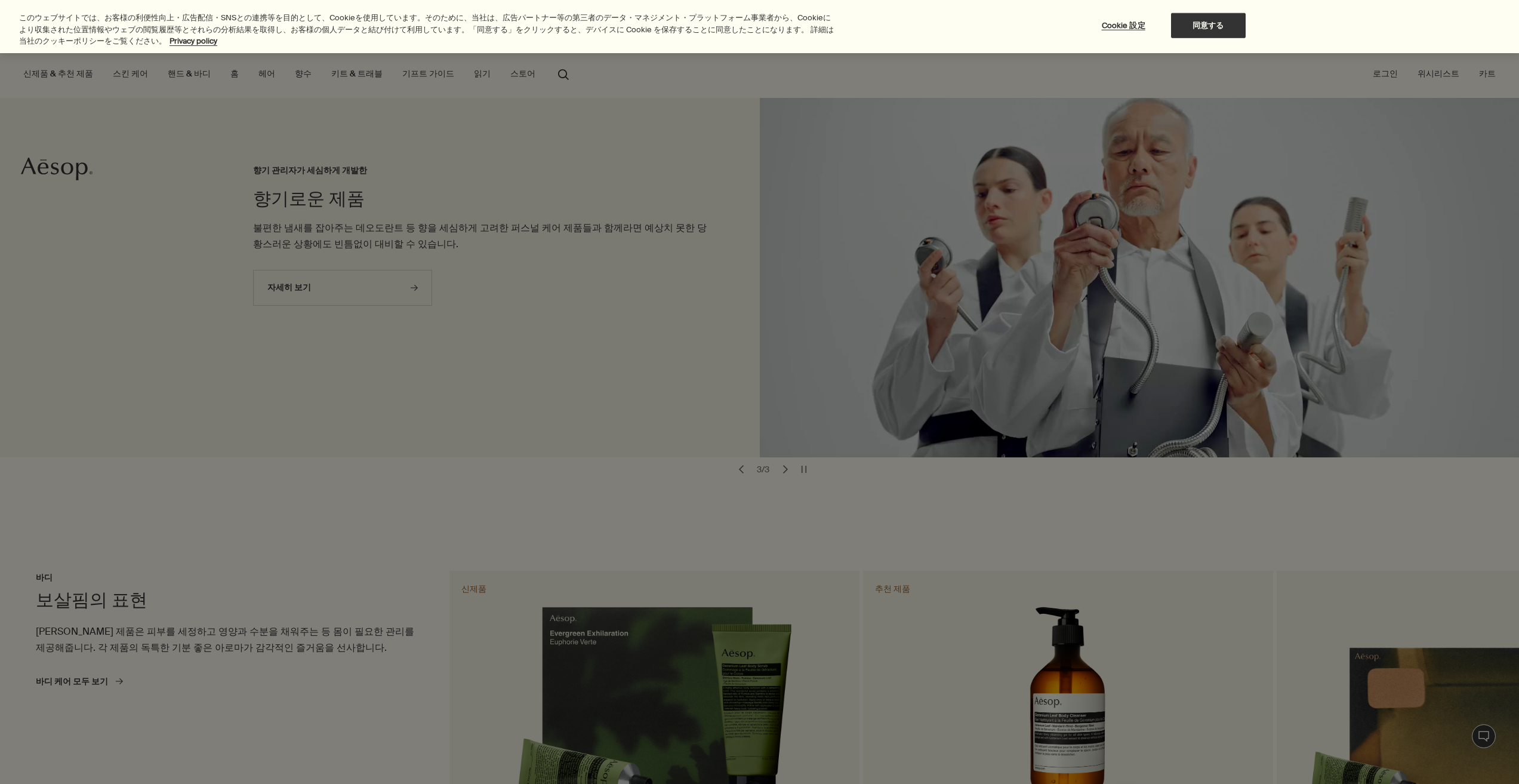
click at [490, 223] on div at bounding box center [760, 392] width 1519 height 784
click at [569, 311] on div at bounding box center [760, 392] width 1519 height 784
click at [1223, 27] on button "同意する" at bounding box center [1209, 26] width 75 height 25
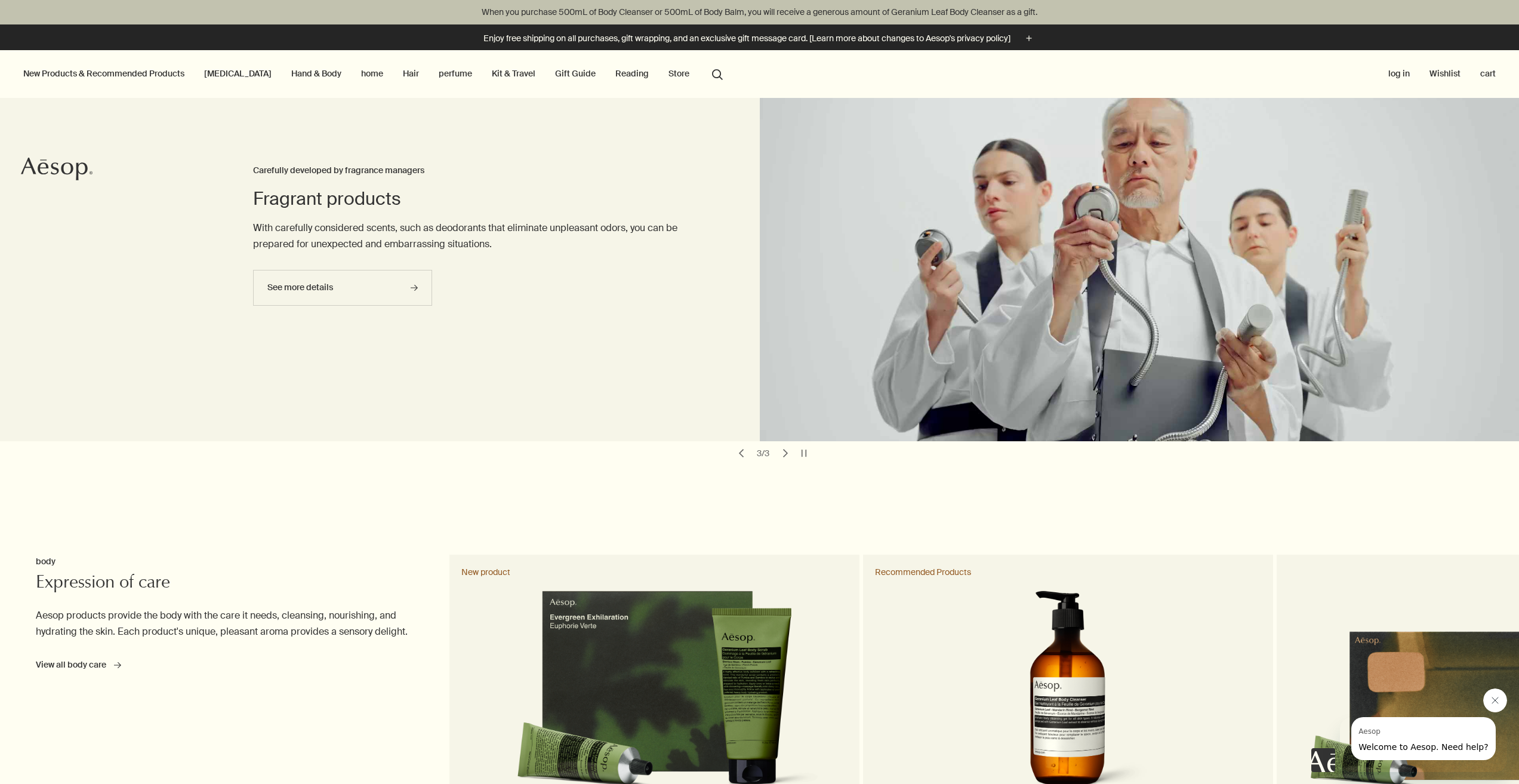
click at [492, 74] on font "Kit & Travel" at bounding box center [514, 73] width 44 height 10
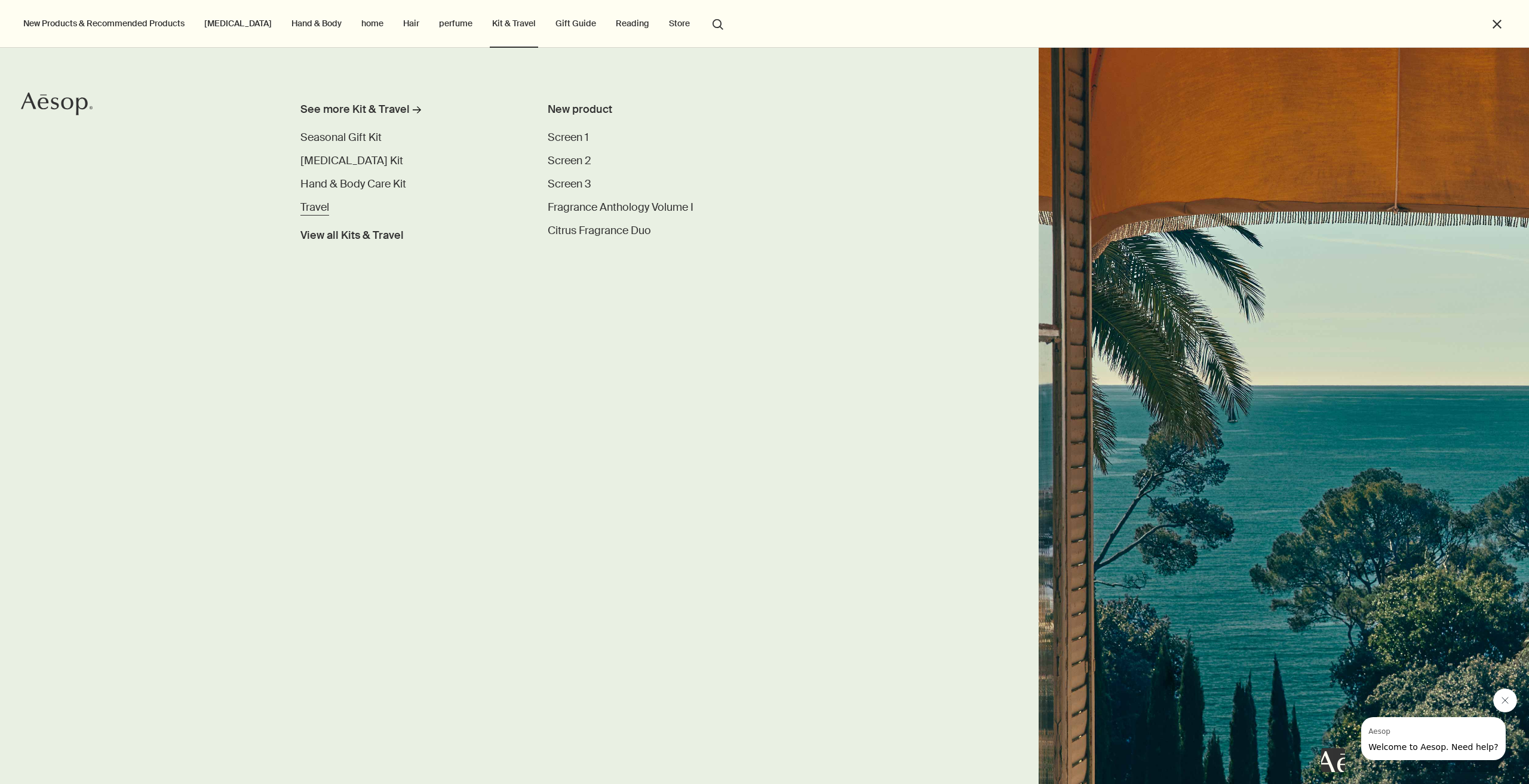
click at [326, 210] on font "Travel" at bounding box center [314, 207] width 28 height 14
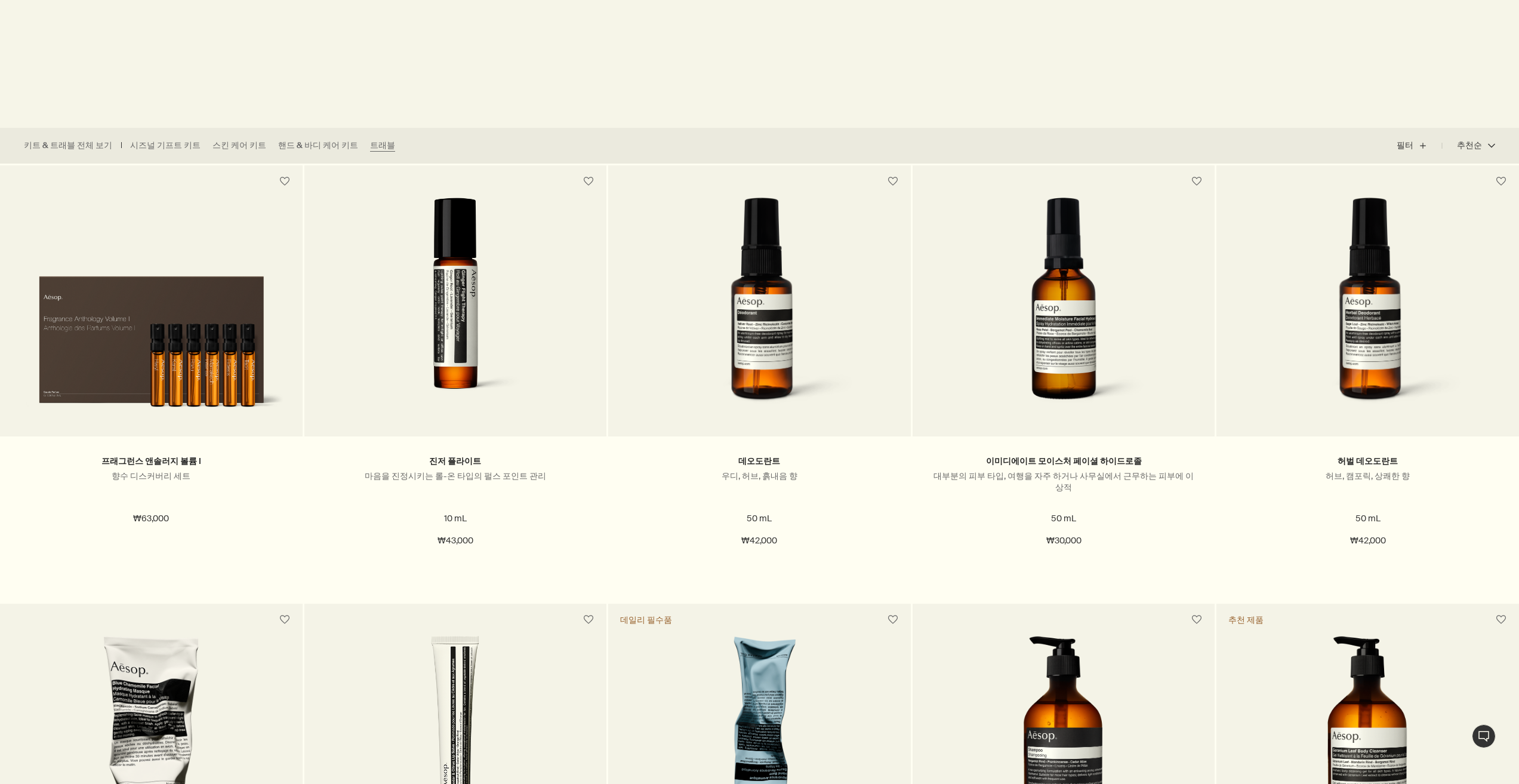
drag, startPoint x: 497, startPoint y: 316, endPoint x: 643, endPoint y: 33, distance: 318.4
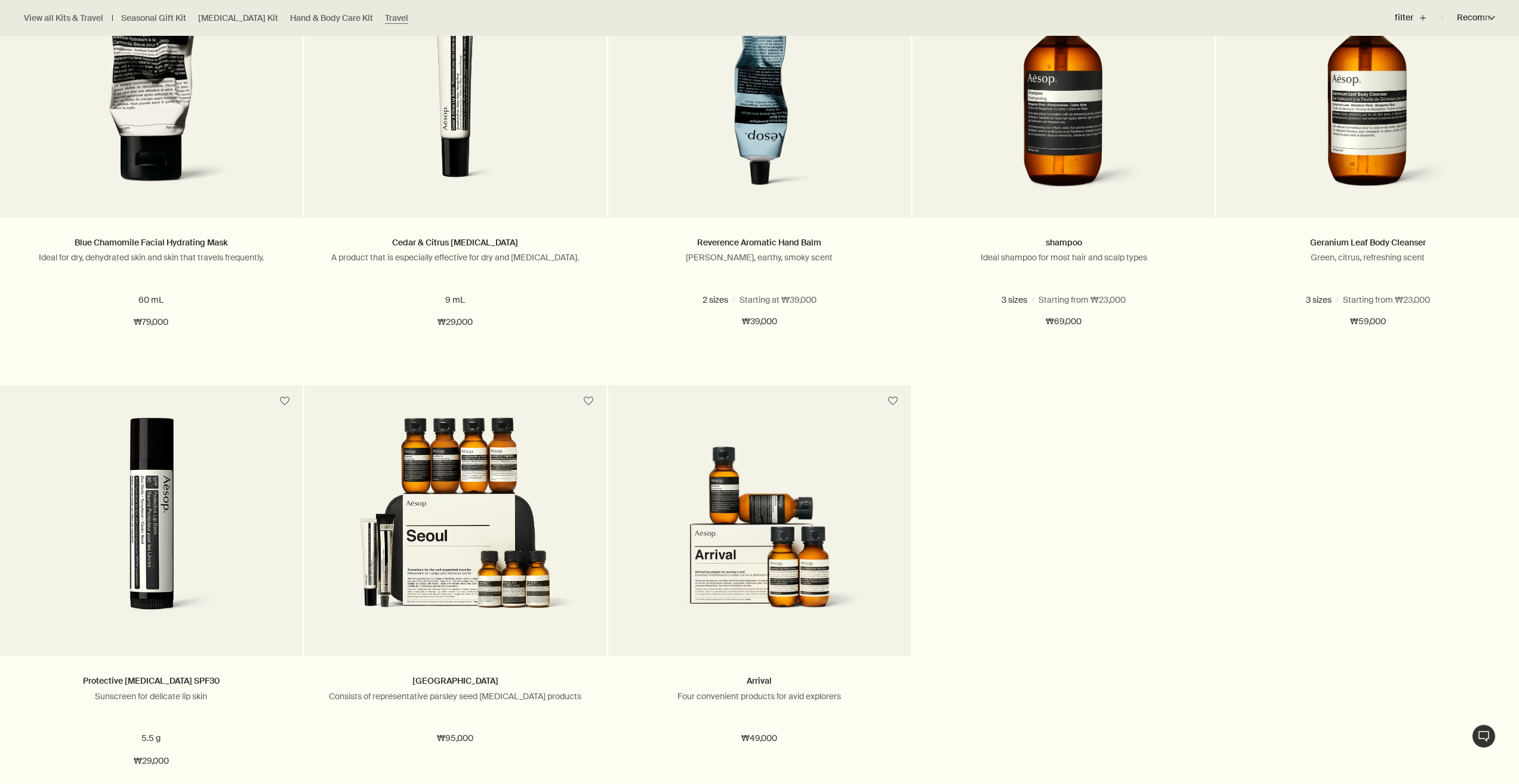
scroll to position [1134, 0]
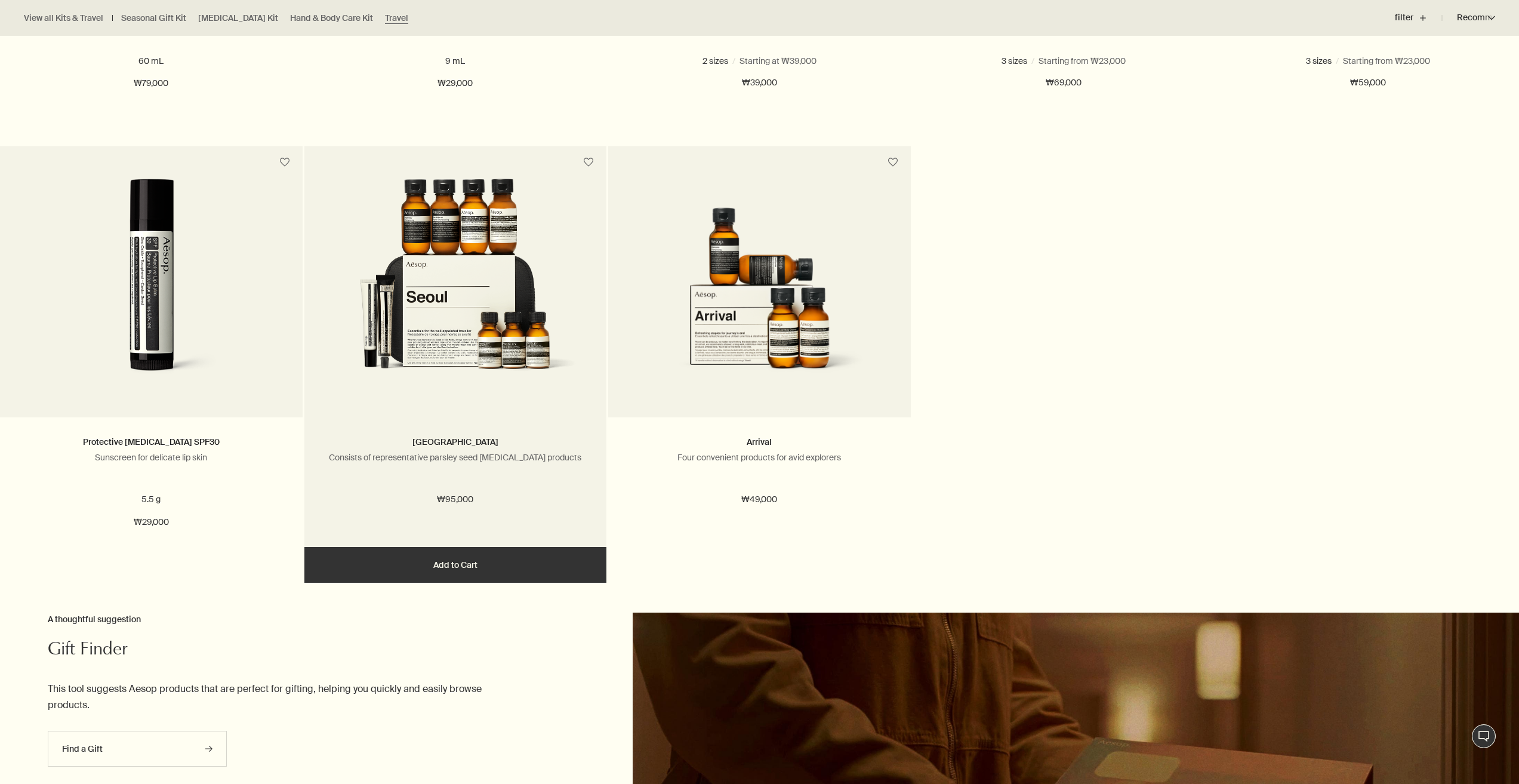
click at [425, 307] on img at bounding box center [455, 289] width 253 height 221
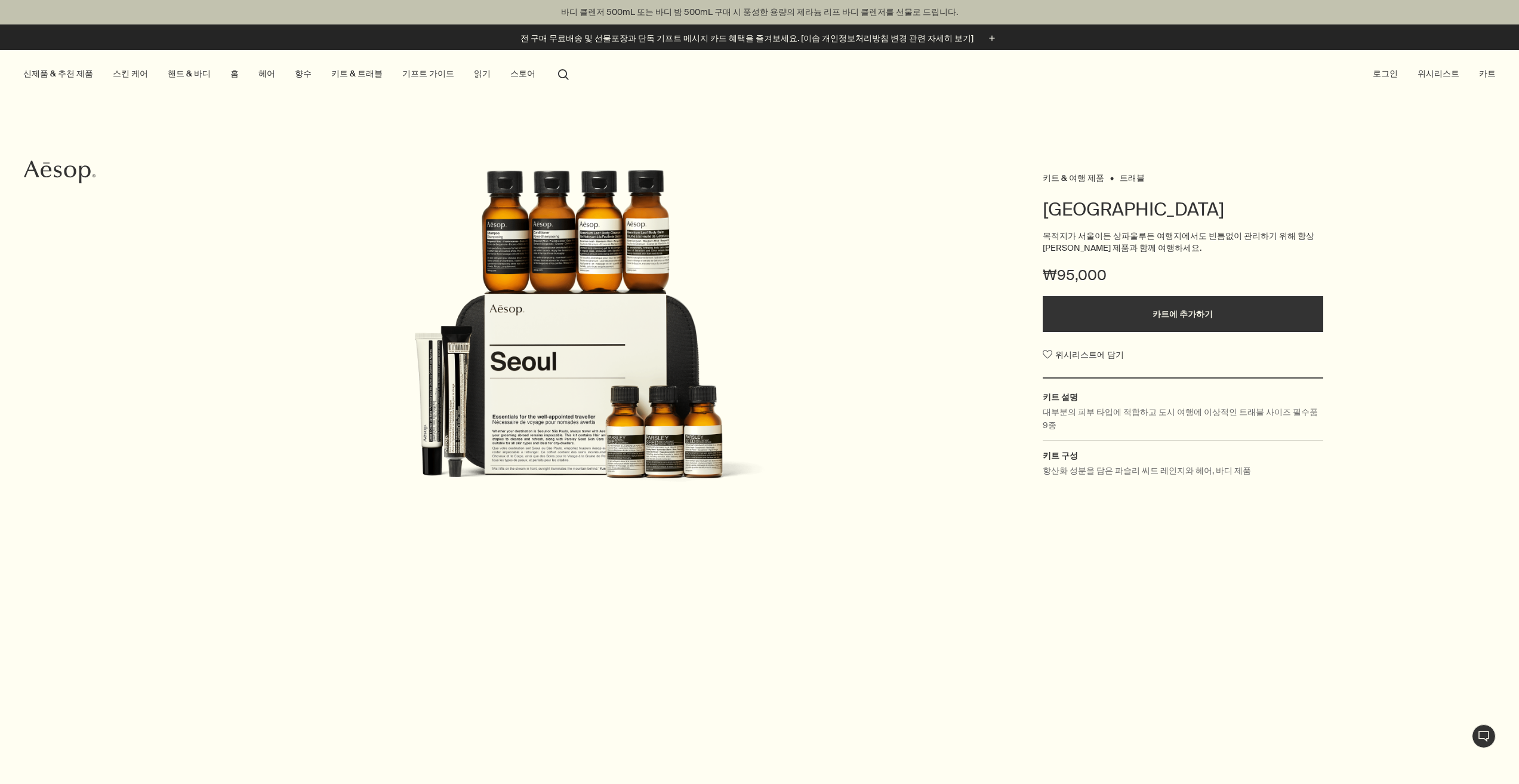
click at [599, 235] on img at bounding box center [570, 348] width 410 height 358
click at [538, 240] on img at bounding box center [570, 348] width 410 height 358
